Goal: Transaction & Acquisition: Purchase product/service

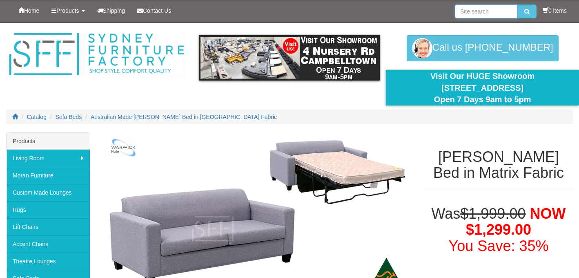
click at [482, 7] on input "search" at bounding box center [486, 11] width 62 height 14
type input "sofa beds"
click at [517, 4] on button "submit" at bounding box center [526, 11] width 19 height 14
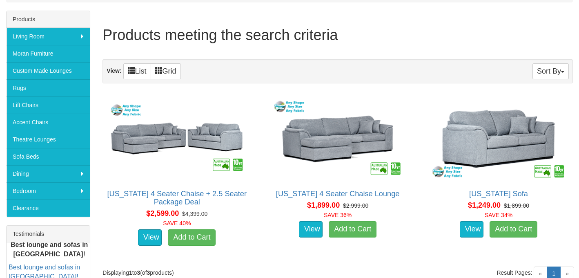
scroll to position [124, 0]
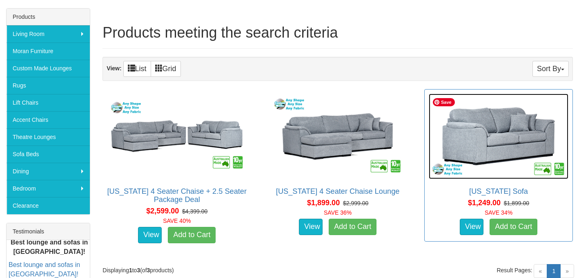
click at [514, 127] on img at bounding box center [499, 135] width 140 height 85
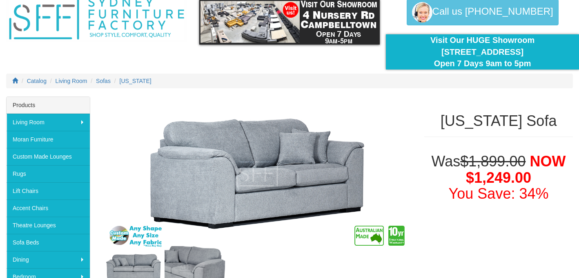
scroll to position [20, 0]
